Goal: Transaction & Acquisition: Purchase product/service

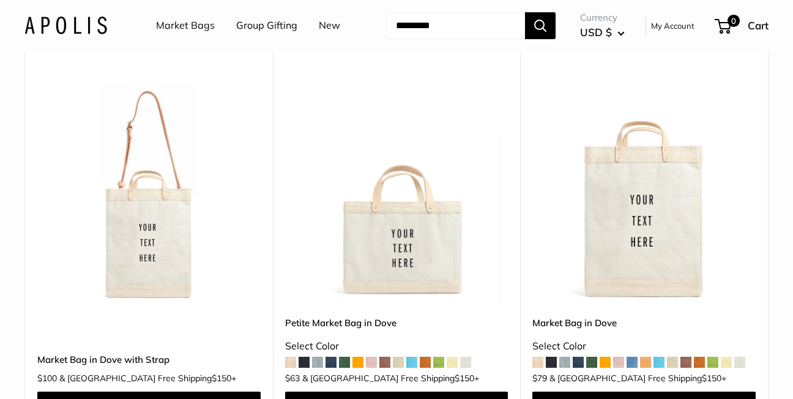
scroll to position [551, 0]
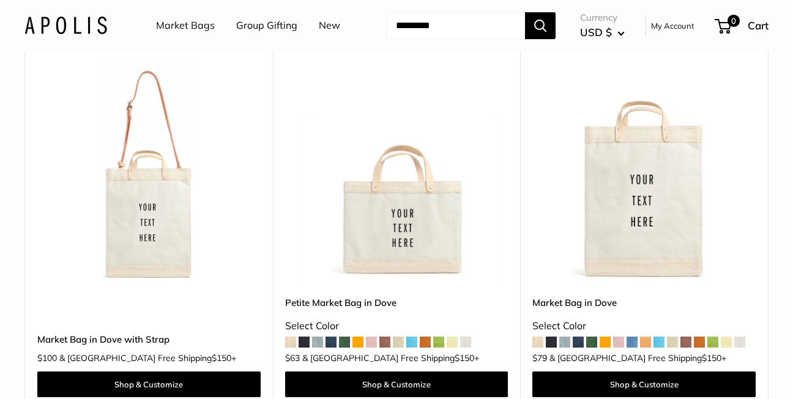
click at [441, 343] on span at bounding box center [438, 342] width 11 height 11
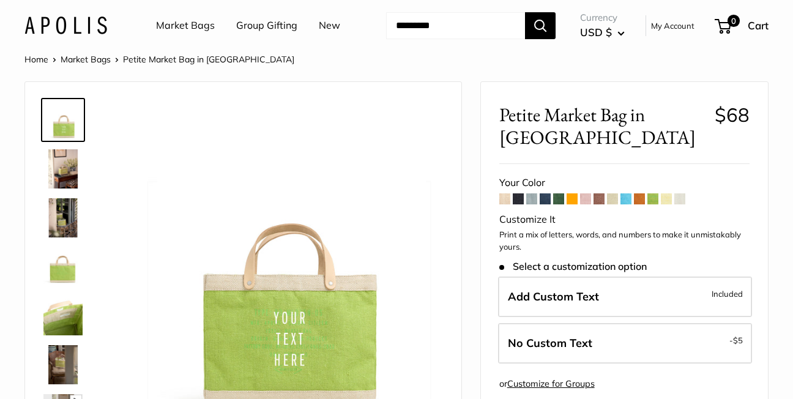
click at [681, 198] on span at bounding box center [680, 198] width 11 height 11
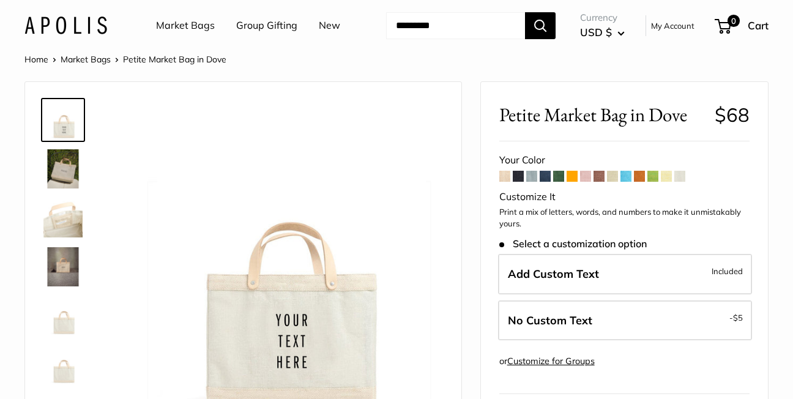
click at [655, 179] on span at bounding box center [653, 176] width 11 height 11
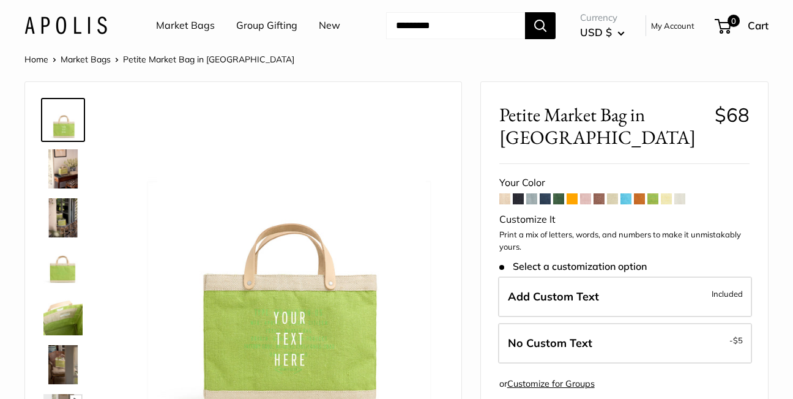
click at [668, 199] on span at bounding box center [666, 198] width 11 height 11
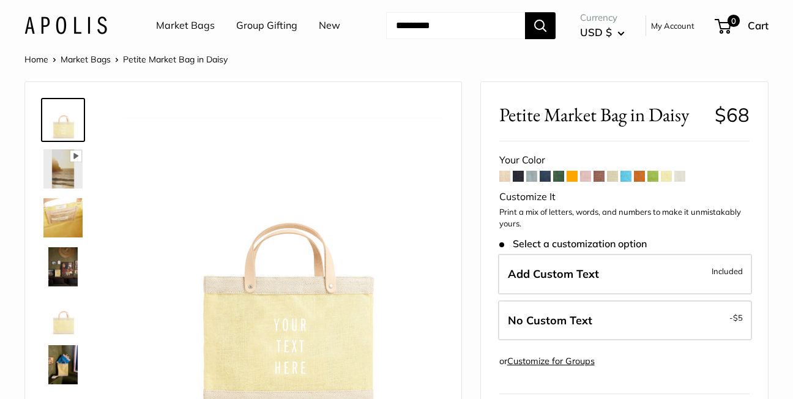
click at [62, 225] on img at bounding box center [62, 217] width 39 height 39
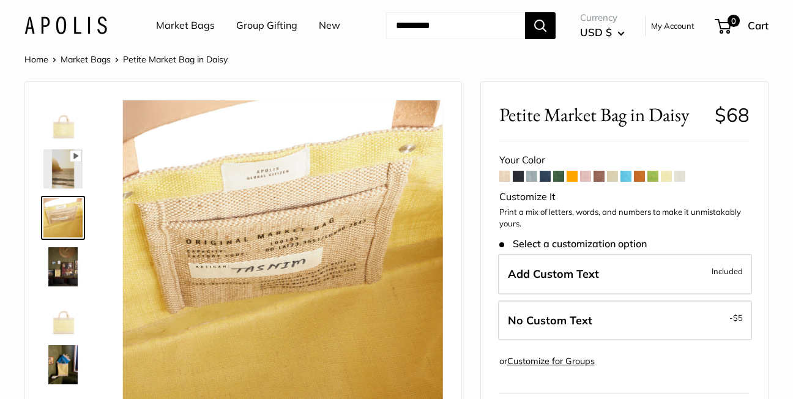
click at [60, 173] on img at bounding box center [62, 168] width 39 height 39
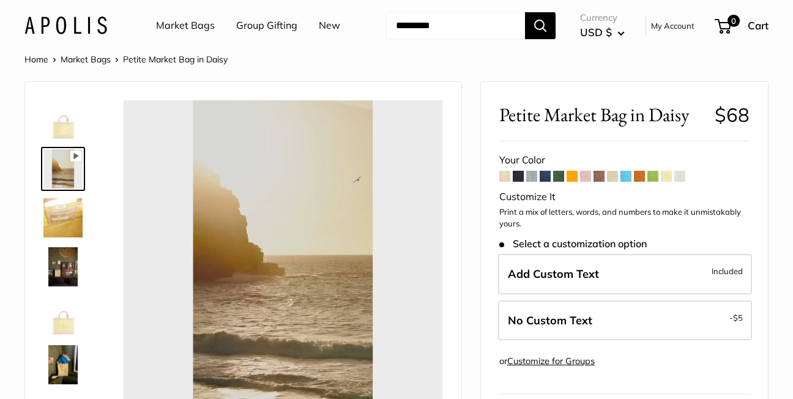
click at [62, 122] on img at bounding box center [62, 119] width 39 height 39
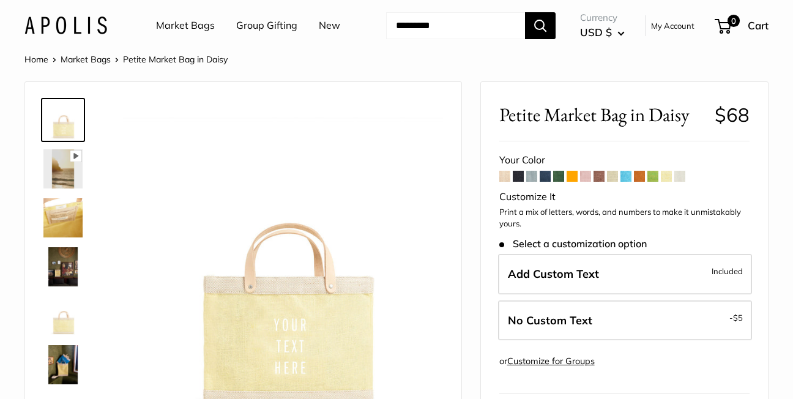
type input "*****"
click at [63, 274] on img at bounding box center [62, 266] width 39 height 39
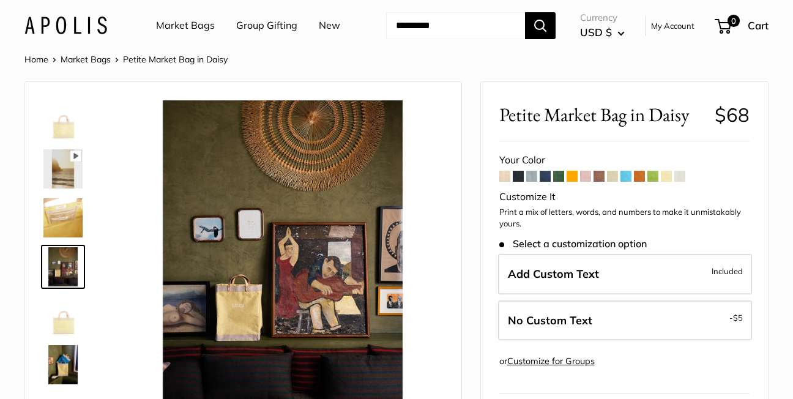
click at [64, 363] on img at bounding box center [62, 364] width 39 height 39
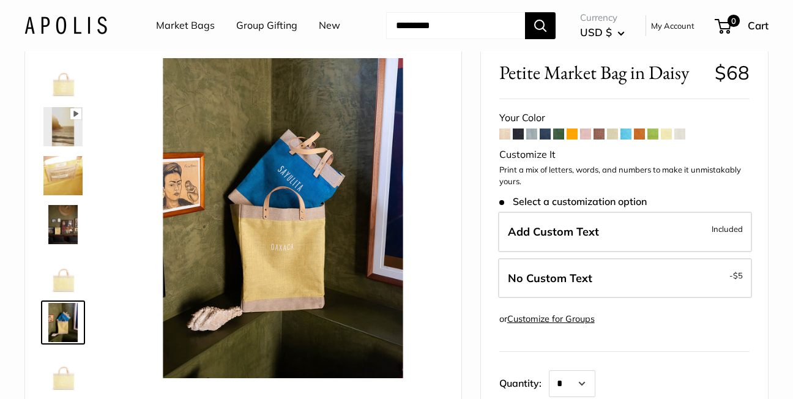
scroll to position [122, 0]
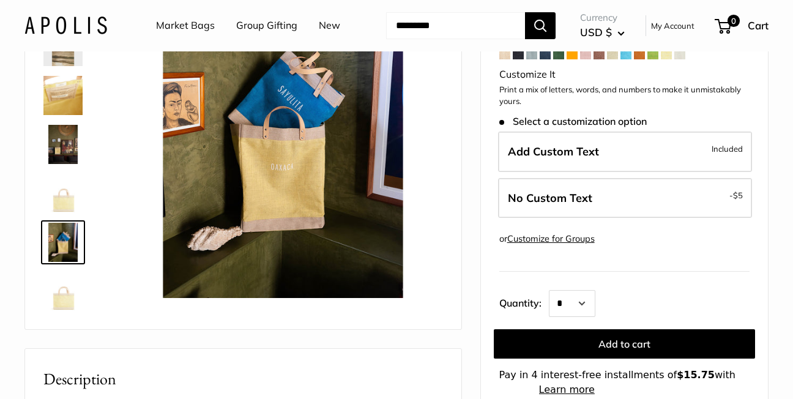
click at [60, 304] on img at bounding box center [62, 291] width 39 height 39
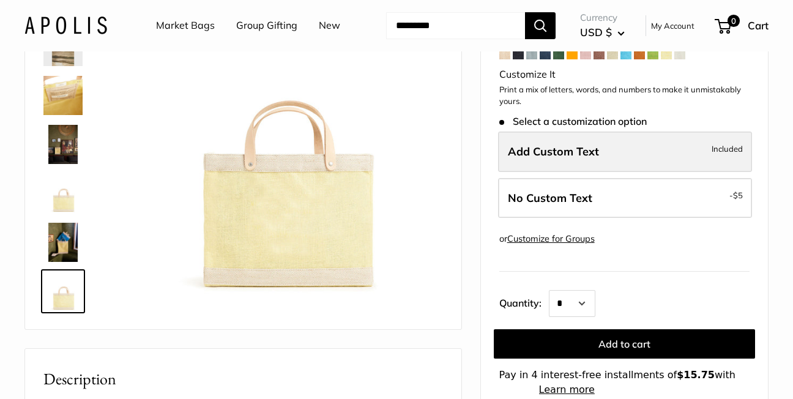
click at [529, 146] on span "Add Custom Text" at bounding box center [553, 151] width 91 height 14
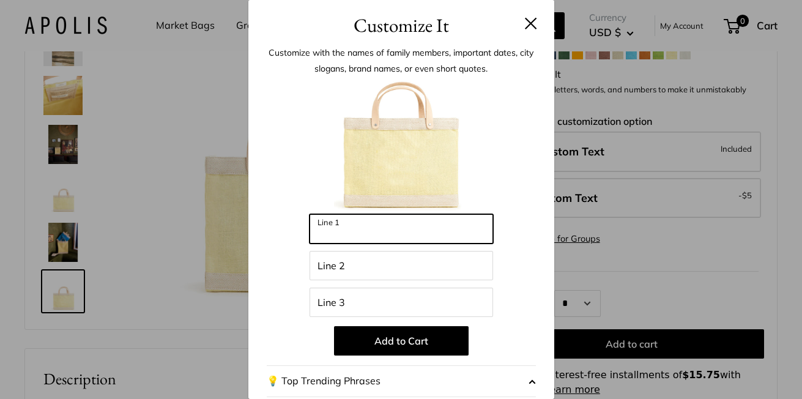
click at [336, 227] on input "Line 1" at bounding box center [402, 228] width 184 height 29
type input "**********"
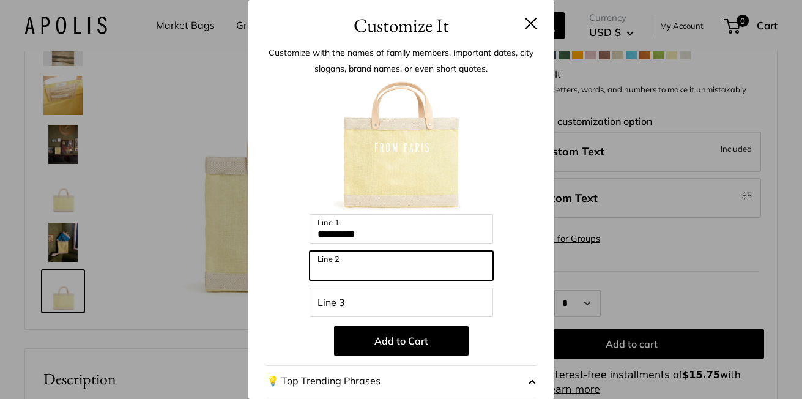
click at [319, 263] on input "Line 2" at bounding box center [402, 265] width 184 height 29
type input "******"
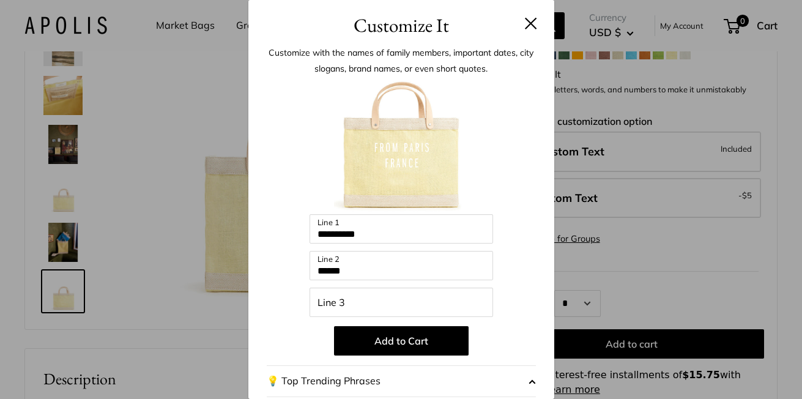
click at [525, 23] on button at bounding box center [531, 23] width 12 height 12
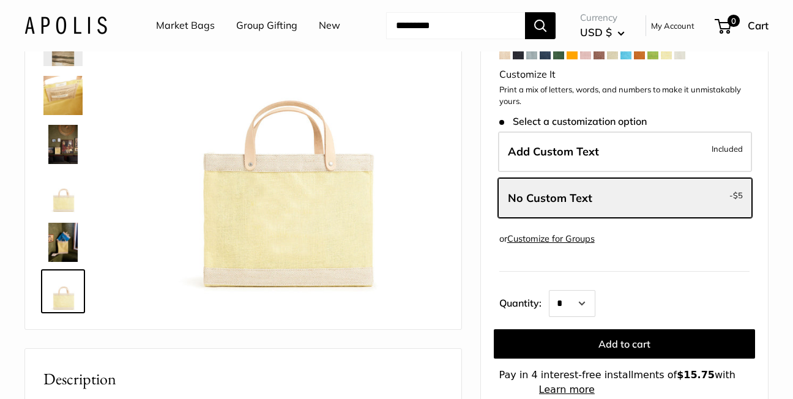
click at [656, 56] on span at bounding box center [653, 53] width 11 height 11
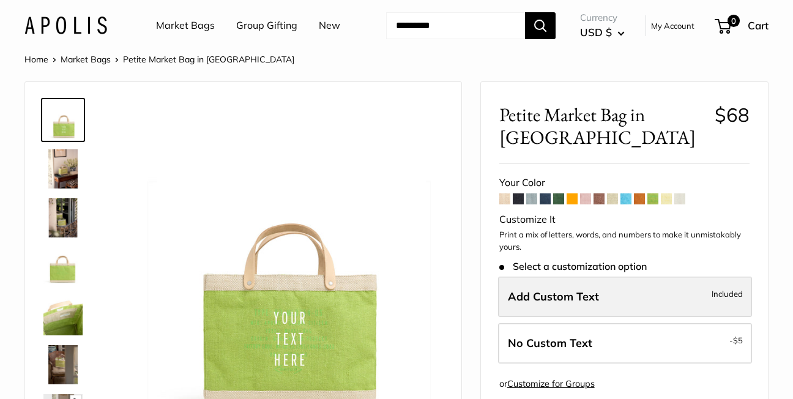
click at [523, 294] on span "Add Custom Text" at bounding box center [553, 297] width 91 height 14
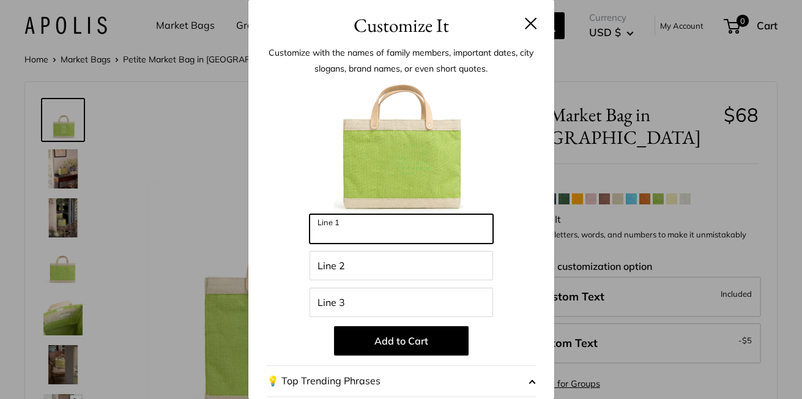
click at [331, 228] on input "Line 1" at bounding box center [402, 228] width 184 height 29
type input "**********"
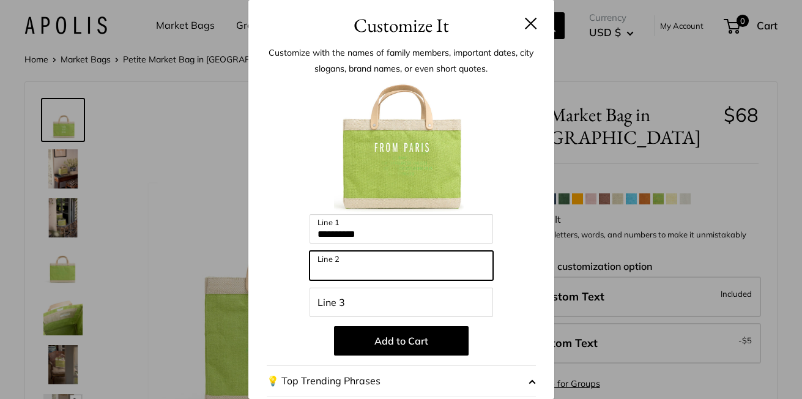
type input "******"
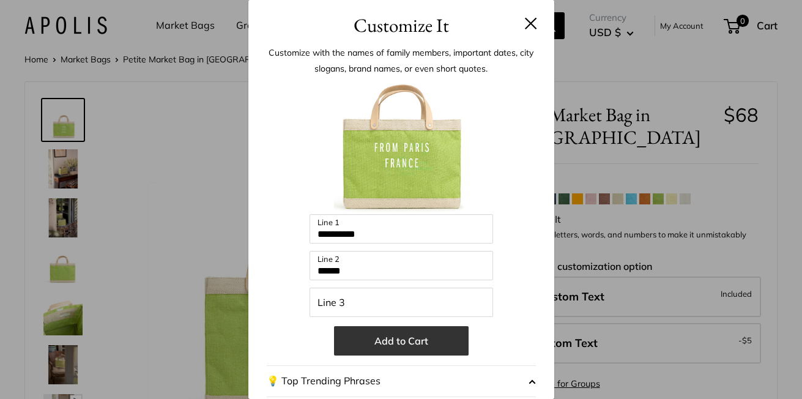
click at [383, 339] on button "Add to Cart" at bounding box center [401, 340] width 135 height 29
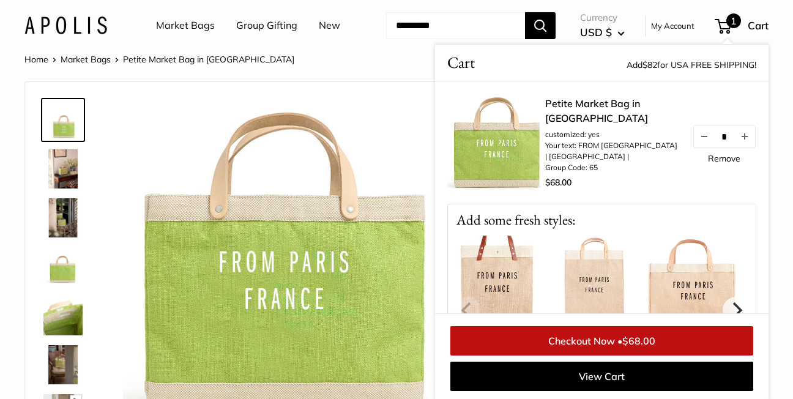
click at [695, 116] on div "Petite Market Bag in Chartreuse customized: yes Your text: FROM PARIS | FRANCE …" at bounding box center [650, 143] width 211 height 95
click at [685, 113] on div "Petite Market Bag in Chartreuse customized: yes Your text: FROM PARIS | FRANCE …" at bounding box center [650, 143] width 211 height 95
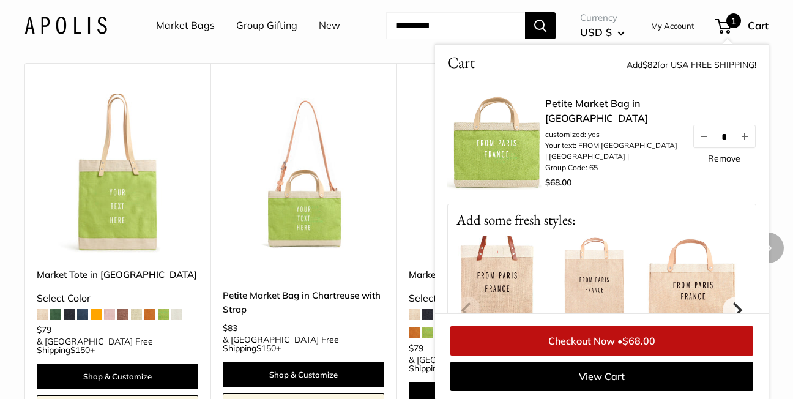
scroll to position [1838, 0]
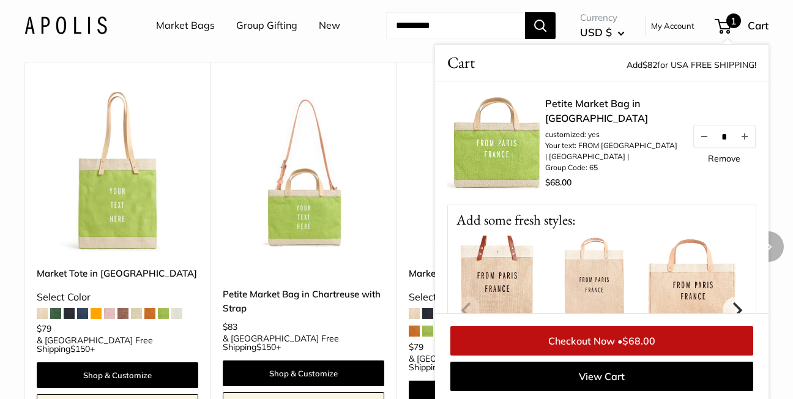
click at [178, 319] on span at bounding box center [176, 313] width 11 height 11
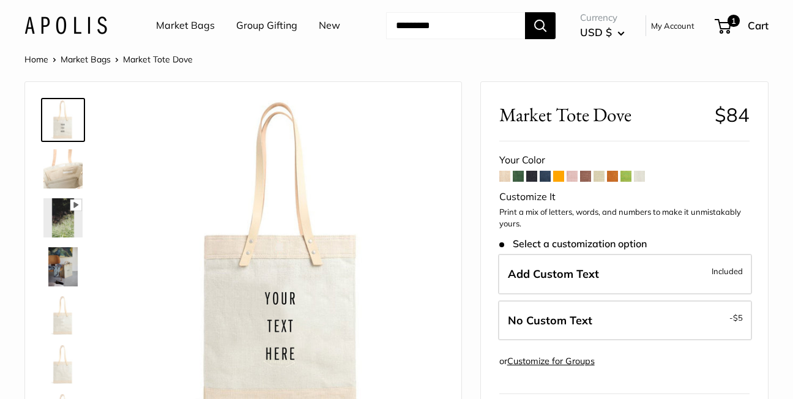
click at [57, 173] on img at bounding box center [62, 168] width 39 height 39
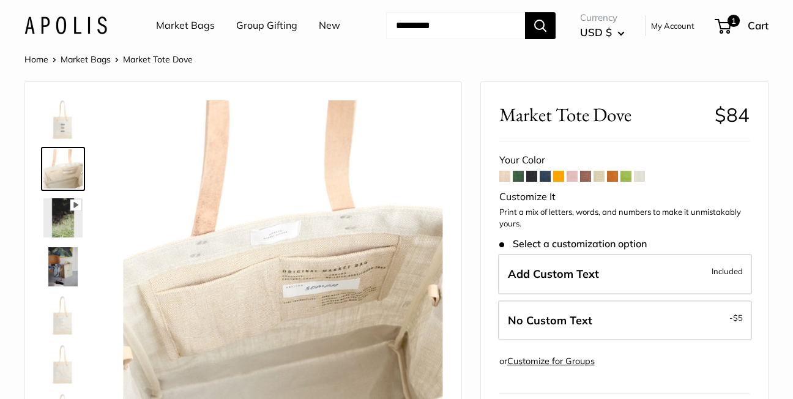
click at [59, 223] on img at bounding box center [62, 217] width 39 height 39
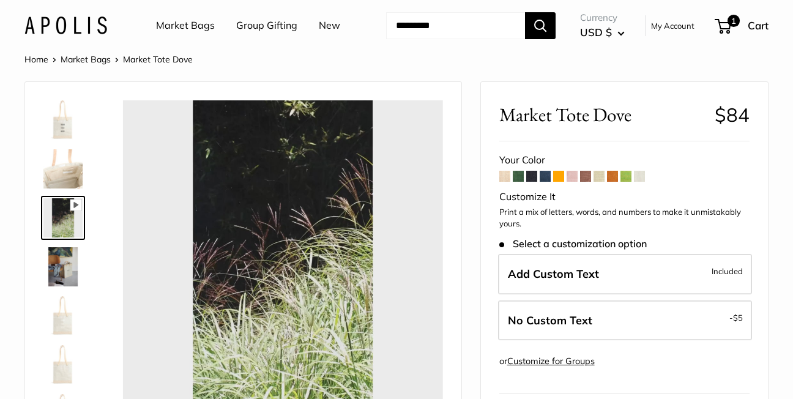
click at [64, 271] on img at bounding box center [62, 266] width 39 height 39
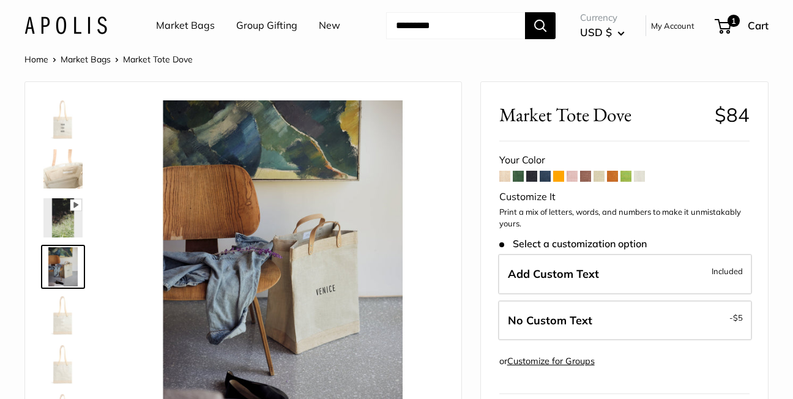
type input "*****"
click at [56, 319] on img at bounding box center [62, 315] width 39 height 39
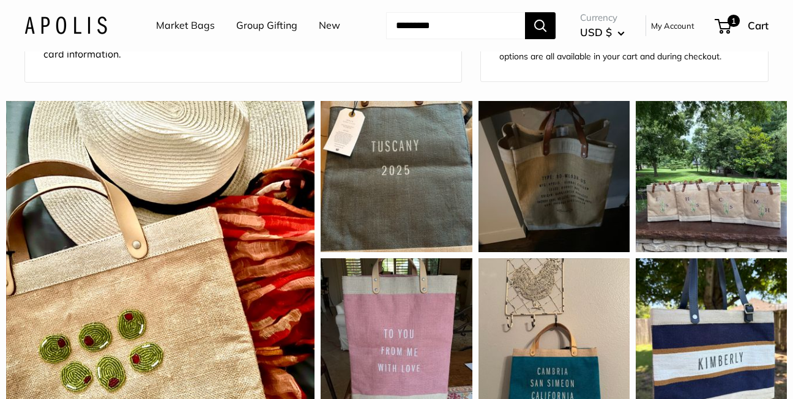
scroll to position [979, 0]
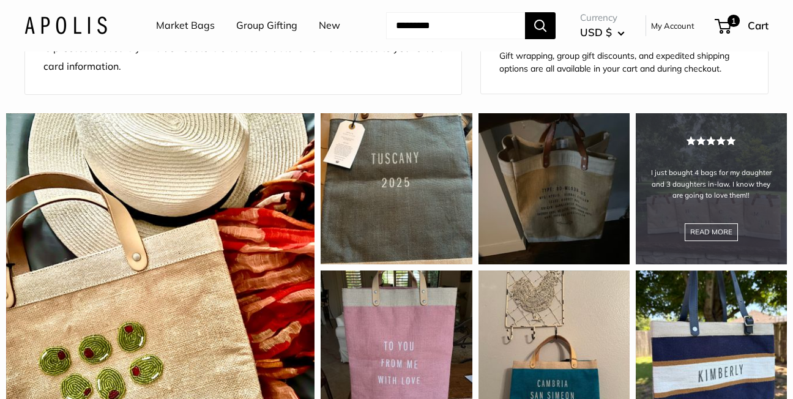
click at [709, 249] on div "I just bought 4 bags for my daughter and 3 daughters in-law. I know they are go…" at bounding box center [711, 188] width 151 height 151
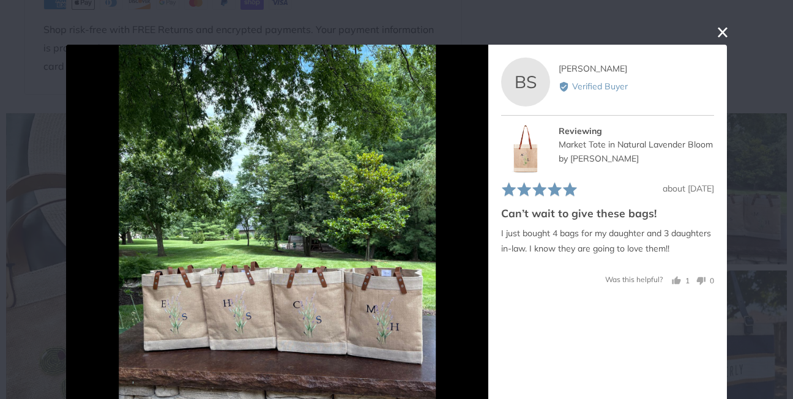
scroll to position [45, 0]
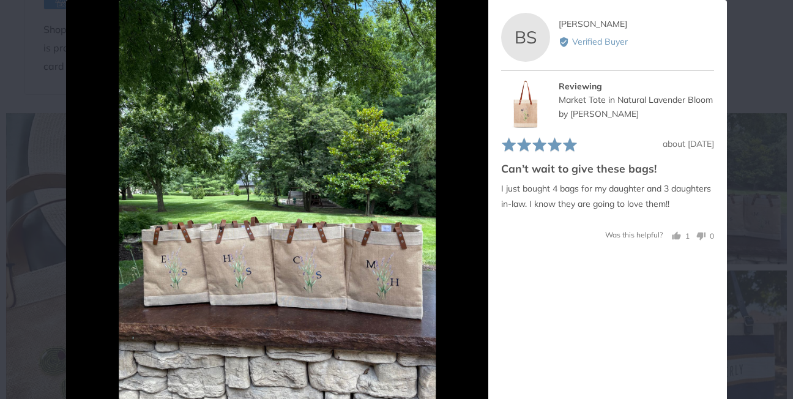
click at [672, 238] on button "1 person voted yes" at bounding box center [681, 236] width 18 height 12
click at [473, 222] on icon "Next" at bounding box center [477, 224] width 10 height 16
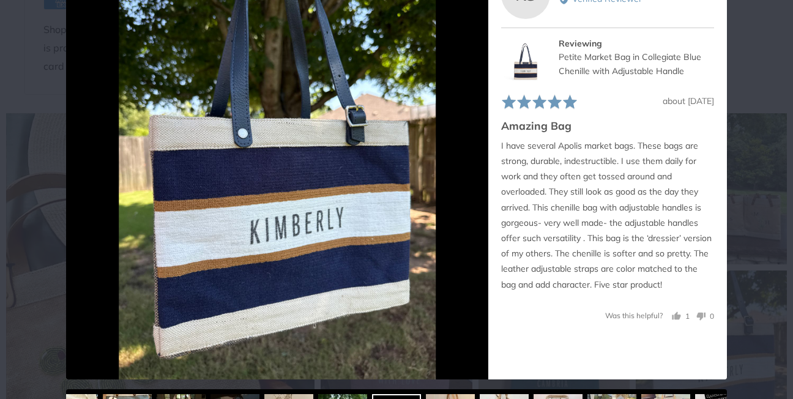
scroll to position [106, 0]
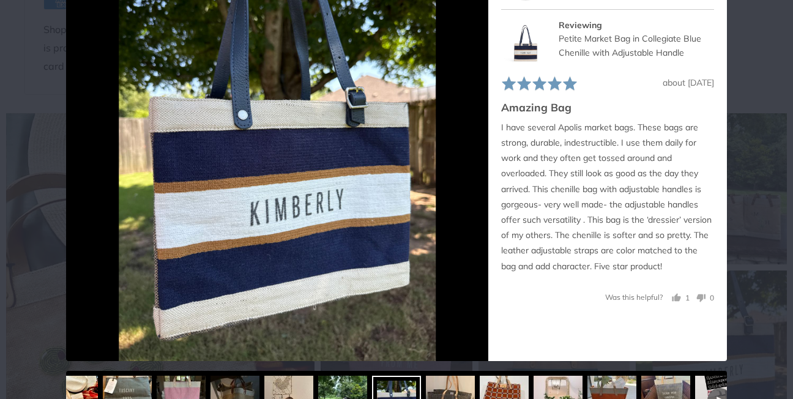
click at [672, 297] on button "1 person voted yes" at bounding box center [681, 298] width 18 height 12
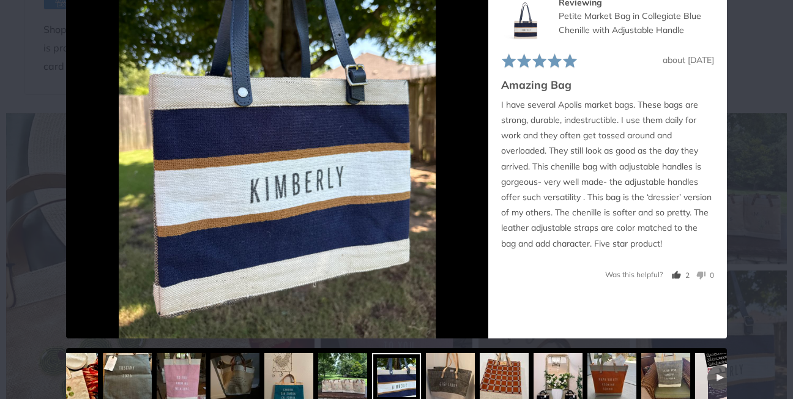
scroll to position [141, 0]
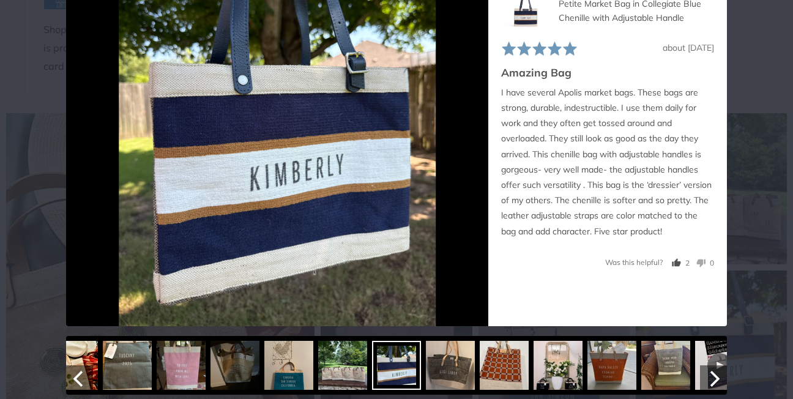
click at [492, 370] on img at bounding box center [504, 365] width 49 height 49
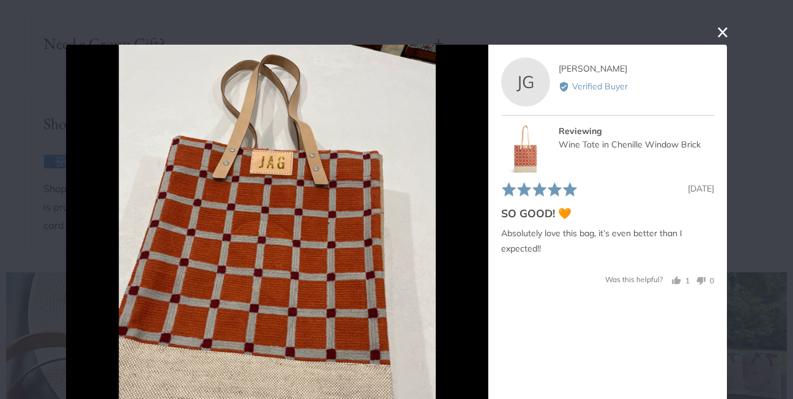
scroll to position [796, 0]
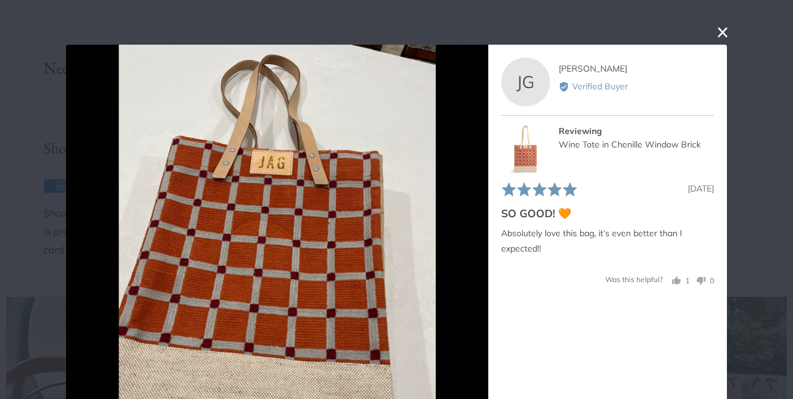
click at [672, 279] on button "1 person voted yes" at bounding box center [681, 280] width 18 height 12
click at [717, 32] on button "close this modal window" at bounding box center [723, 32] width 15 height 15
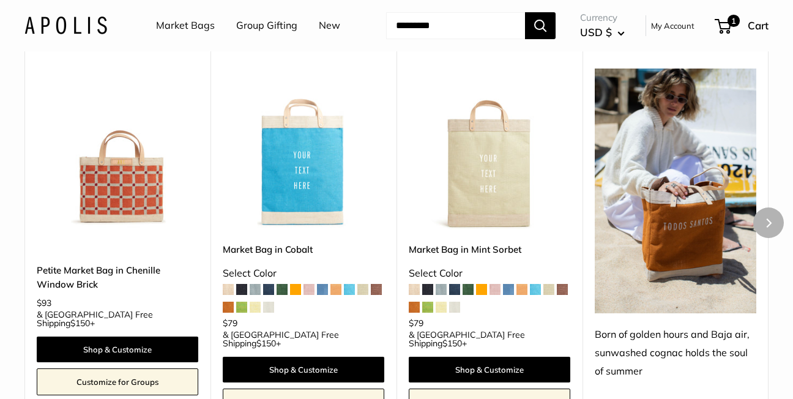
scroll to position [1898, 0]
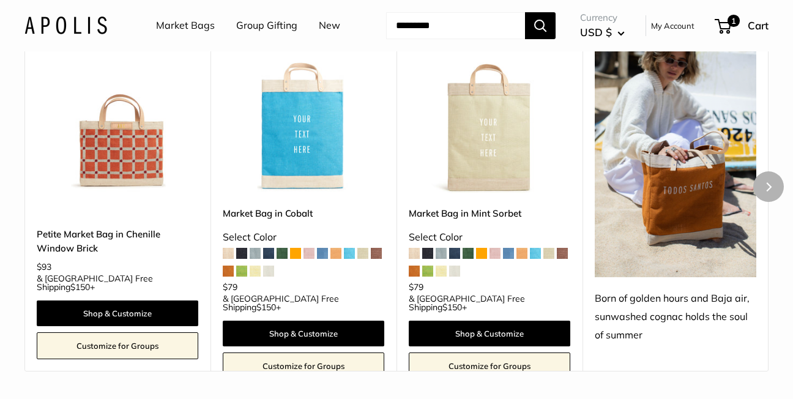
click at [428, 277] on span at bounding box center [427, 271] width 11 height 11
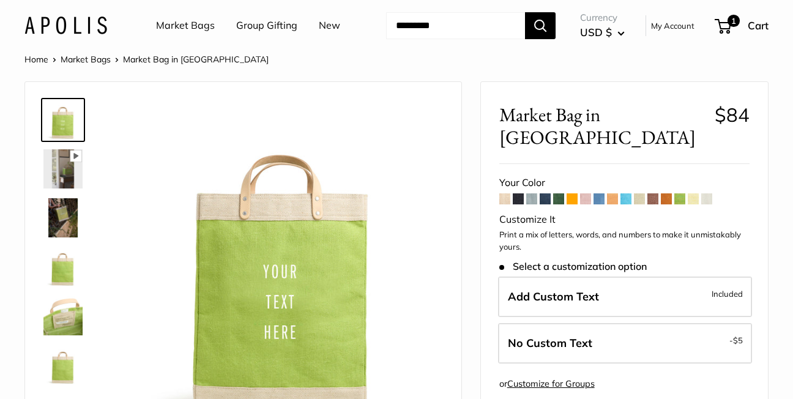
click at [639, 193] on span at bounding box center [639, 198] width 11 height 11
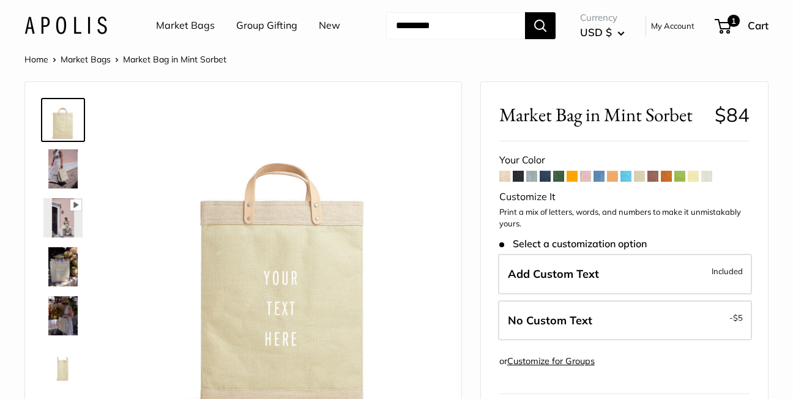
click at [69, 165] on img at bounding box center [62, 168] width 39 height 39
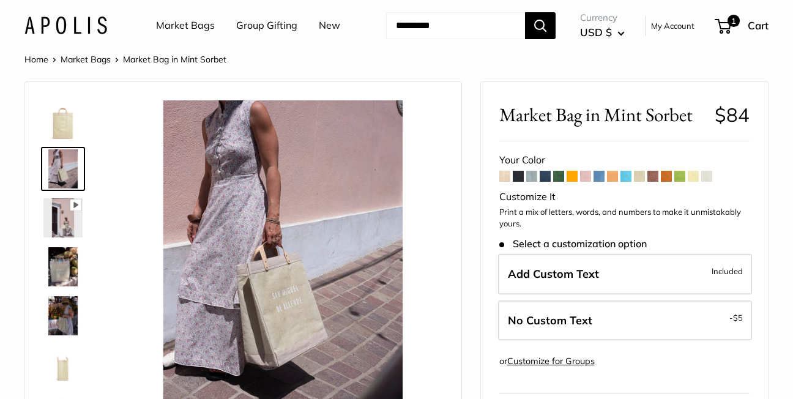
click at [68, 214] on img at bounding box center [62, 217] width 39 height 39
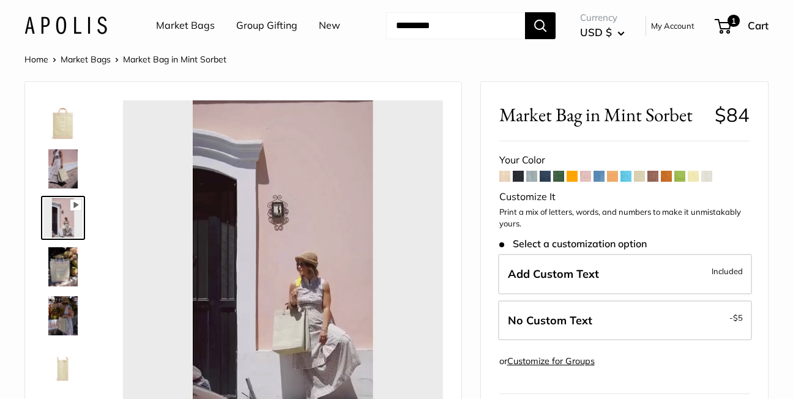
click at [59, 258] on img at bounding box center [62, 266] width 39 height 39
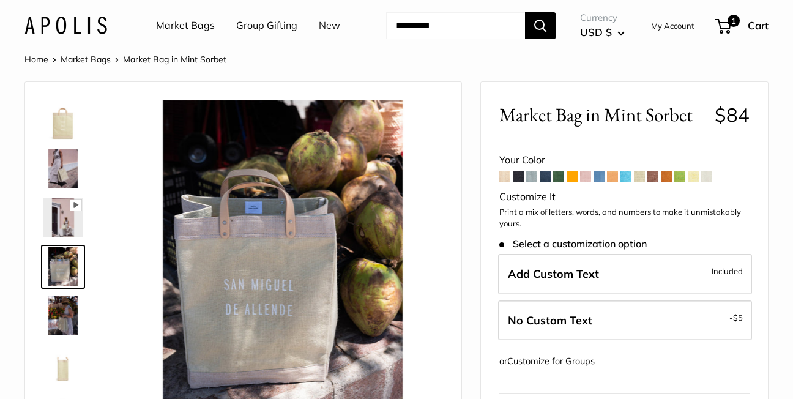
type input "*****"
click at [59, 258] on img at bounding box center [62, 266] width 39 height 39
click at [61, 304] on img at bounding box center [62, 315] width 39 height 39
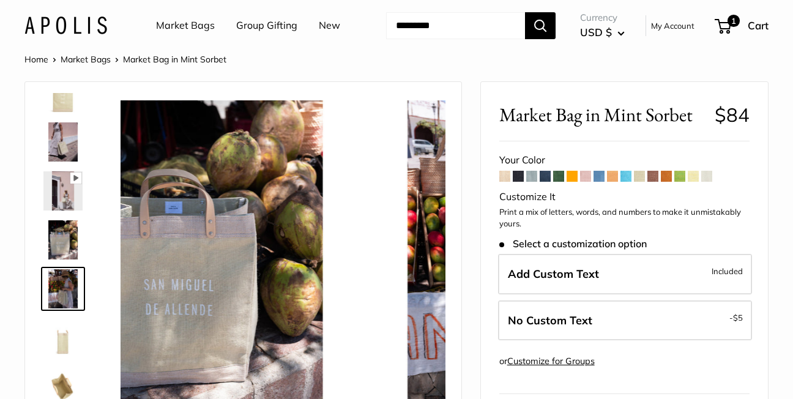
scroll to position [38, 0]
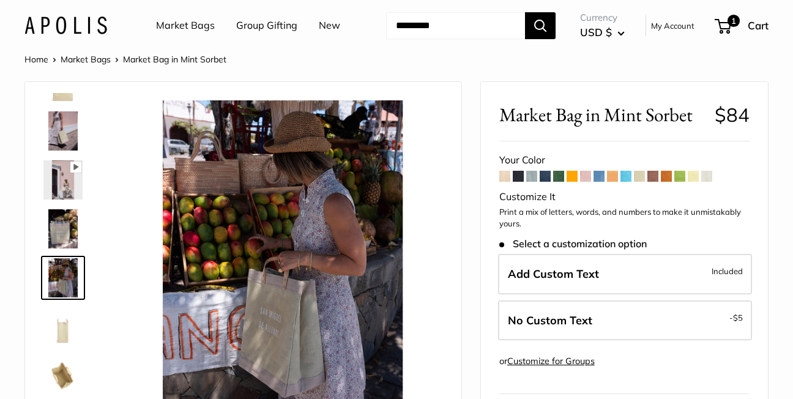
click at [61, 306] on link at bounding box center [63, 327] width 44 height 44
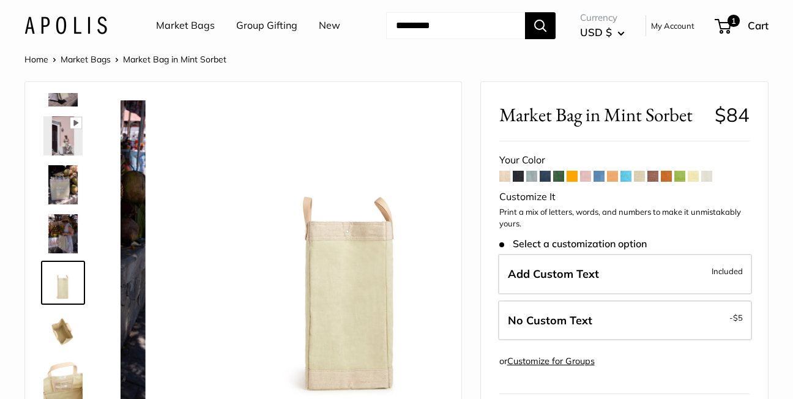
scroll to position [87, 0]
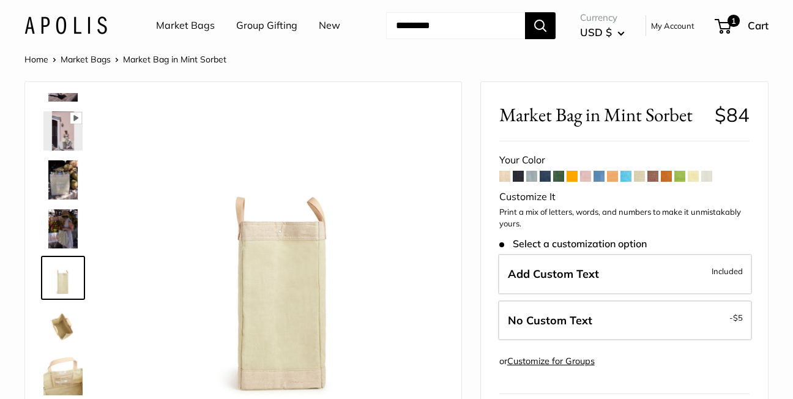
click at [63, 361] on img at bounding box center [62, 375] width 39 height 39
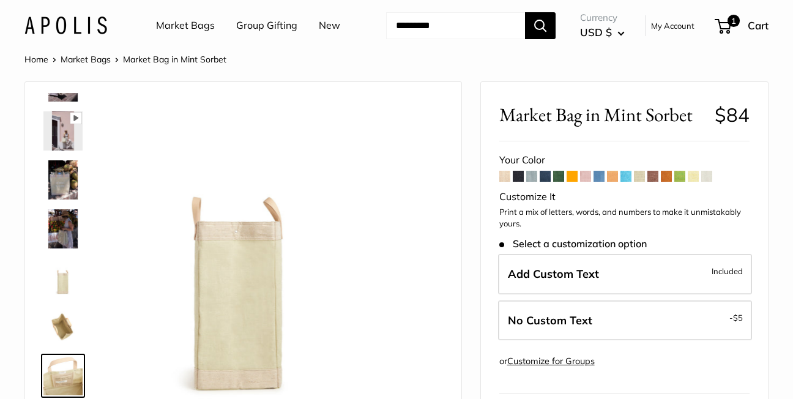
scroll to position [185, 0]
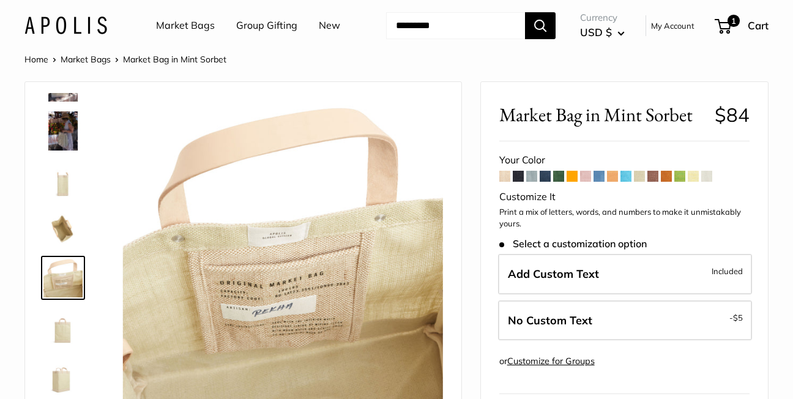
click at [64, 229] on img at bounding box center [62, 228] width 39 height 39
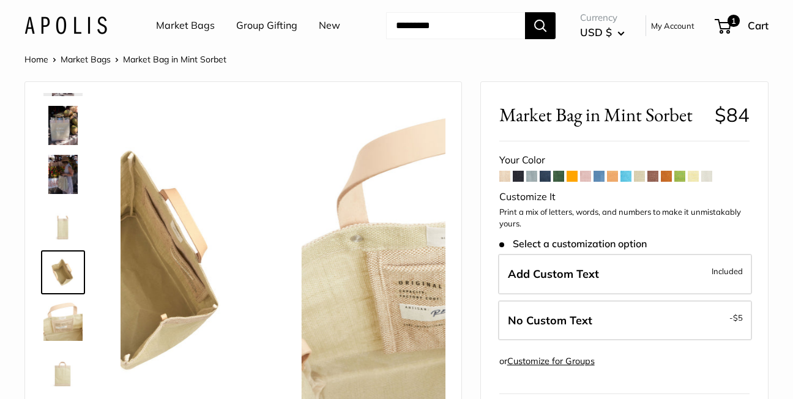
scroll to position [136, 0]
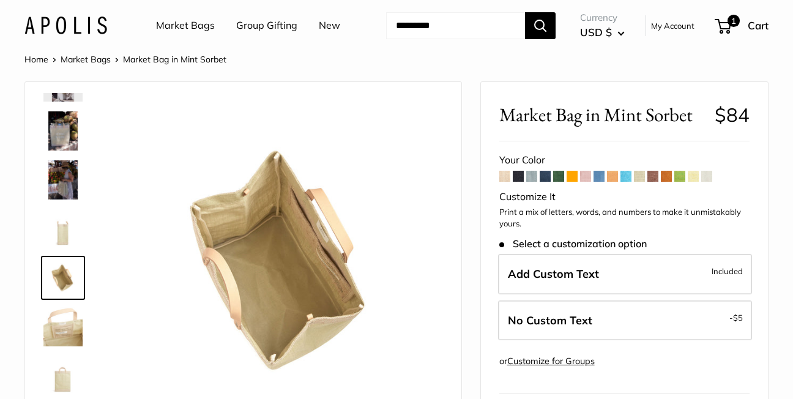
click at [65, 330] on img at bounding box center [62, 326] width 39 height 39
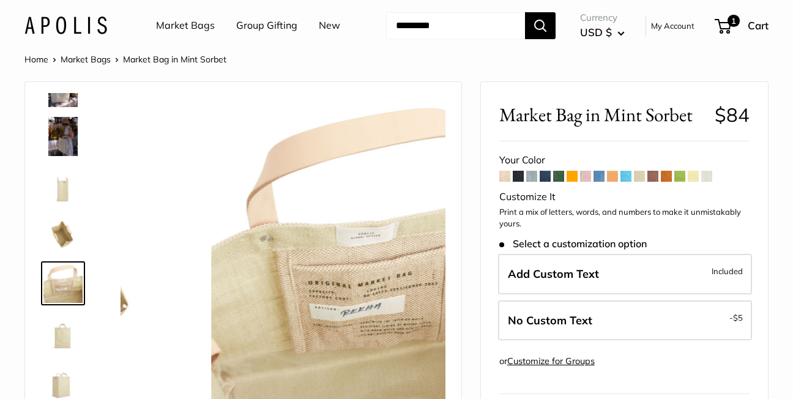
scroll to position [185, 0]
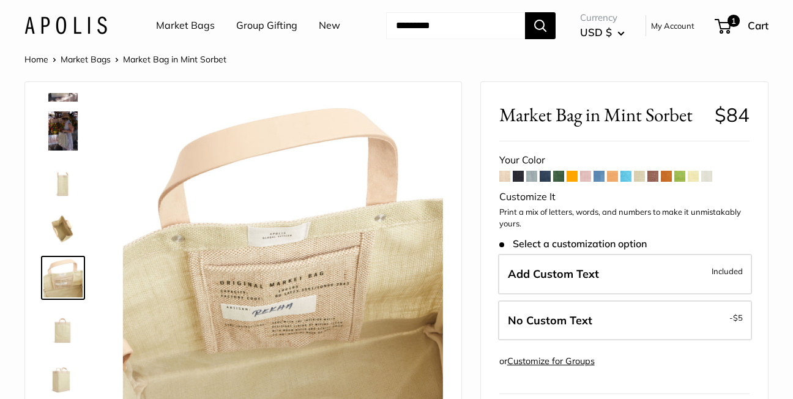
click at [74, 376] on img at bounding box center [62, 375] width 39 height 39
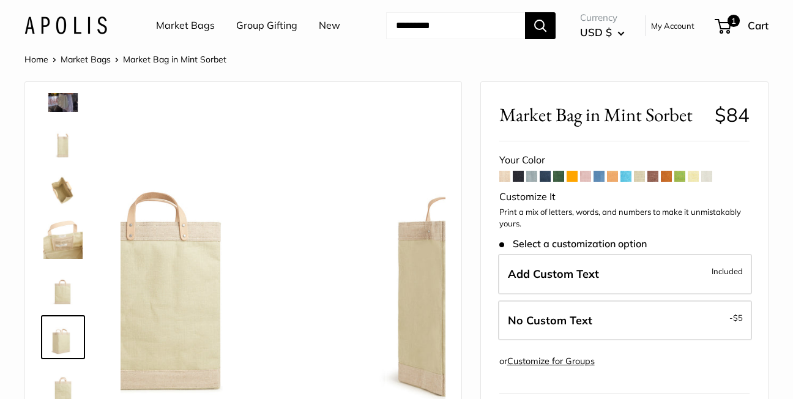
scroll to position [225, 0]
